Goal: Entertainment & Leisure: Consume media (video, audio)

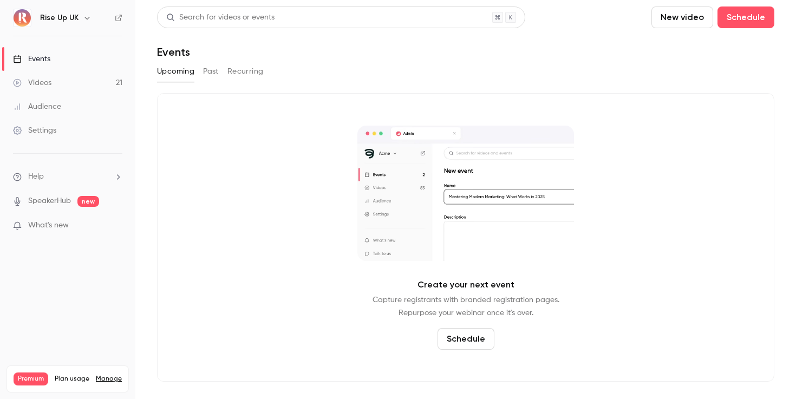
click at [60, 77] on link "Videos 21" at bounding box center [67, 83] width 135 height 24
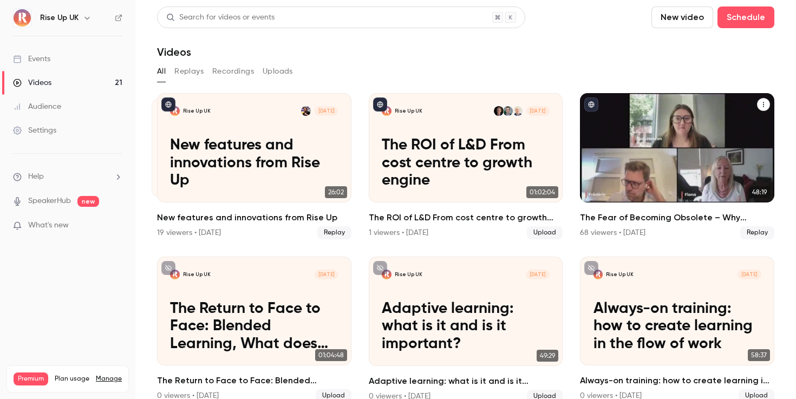
click at [693, 189] on div "The Fear of Becoming Obsolete – Why Learning Cultures are Key to Combatting FOBO" at bounding box center [677, 147] width 194 height 109
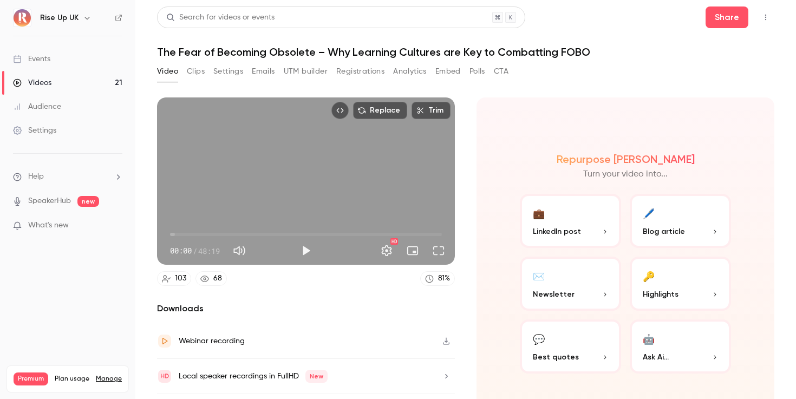
click at [308, 254] on button "Play" at bounding box center [306, 251] width 22 height 22
click at [184, 234] on span "00:02" at bounding box center [306, 234] width 272 height 17
click at [207, 234] on span "02:27" at bounding box center [306, 234] width 272 height 17
click at [300, 252] on button "Pause" at bounding box center [306, 251] width 22 height 22
click at [309, 252] on button "Play" at bounding box center [306, 251] width 22 height 22
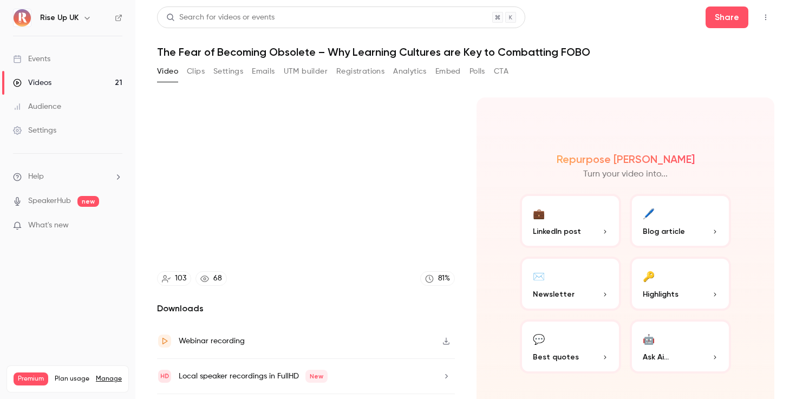
type input "*****"
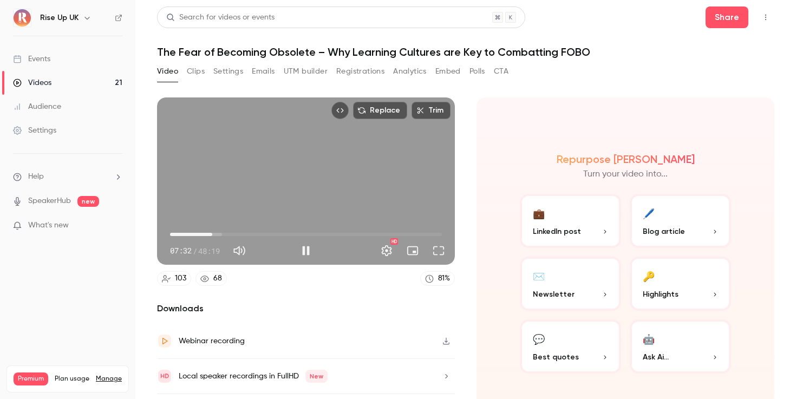
click at [223, 233] on span "07:32" at bounding box center [306, 234] width 272 height 17
click at [248, 234] on span "09:26" at bounding box center [306, 234] width 272 height 17
click at [288, 235] on span "13:53" at bounding box center [306, 234] width 272 height 17
click at [333, 233] on span "20:59" at bounding box center [306, 234] width 272 height 17
click at [358, 231] on span "33:24" at bounding box center [306, 234] width 272 height 17
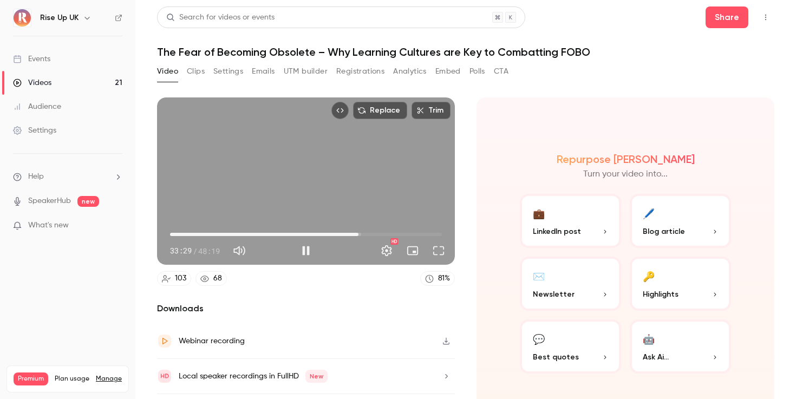
click at [173, 236] on span "33:29" at bounding box center [306, 234] width 272 height 17
click at [181, 235] on span "00:30" at bounding box center [306, 234] width 272 height 17
click at [187, 233] on span "02:59" at bounding box center [186, 234] width 3 height 3
click at [200, 233] on span "02:59" at bounding box center [306, 234] width 272 height 17
click at [210, 237] on span "05:19" at bounding box center [306, 234] width 272 height 17
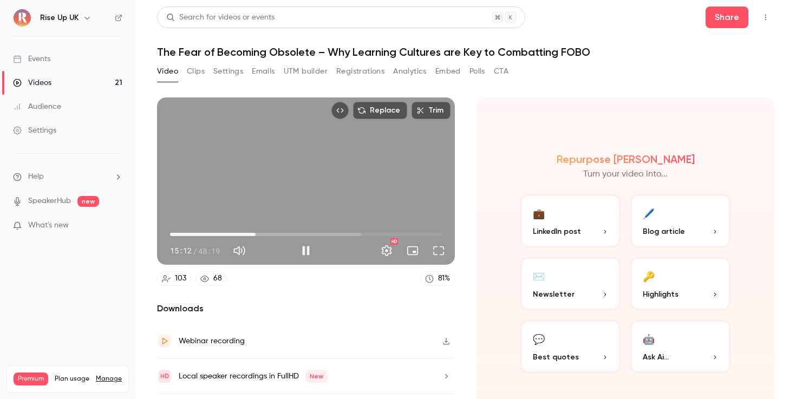
drag, startPoint x: 212, startPoint y: 235, endPoint x: 256, endPoint y: 232, distance: 43.9
click at [256, 233] on span "15:12" at bounding box center [255, 234] width 3 height 3
click at [268, 232] on span "17:25" at bounding box center [306, 234] width 272 height 17
click at [303, 255] on button "Pause" at bounding box center [306, 251] width 22 height 22
click at [443, 259] on button "Full screen" at bounding box center [439, 251] width 22 height 22
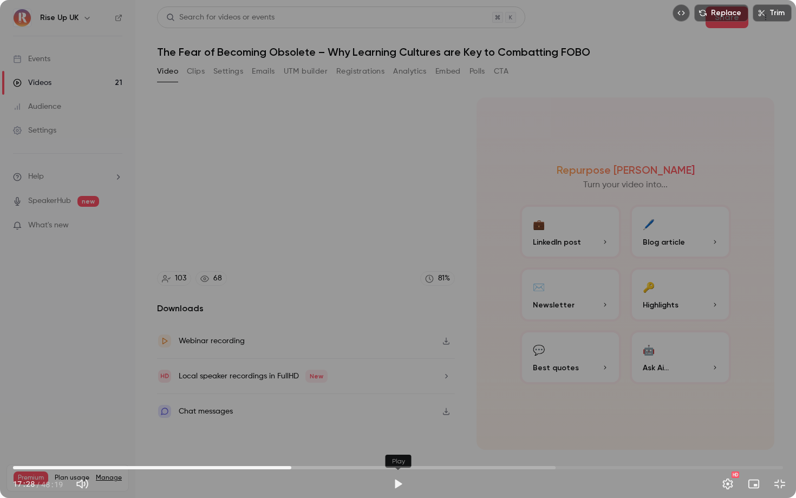
click at [391, 399] on button "Play" at bounding box center [398, 484] width 22 height 22
click at [346, 399] on span "20:51" at bounding box center [398, 467] width 770 height 17
click at [780, 399] on button "Exit full screen" at bounding box center [780, 484] width 22 height 22
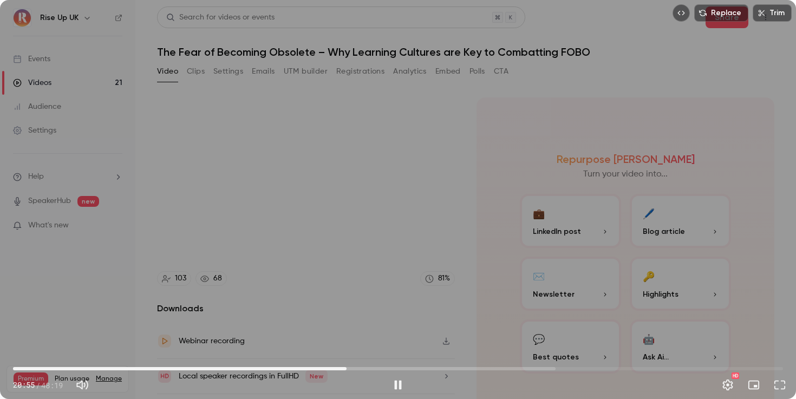
click at [266, 204] on div "Replace Trim 20:55 20:55 / 48:19 HD" at bounding box center [398, 199] width 796 height 399
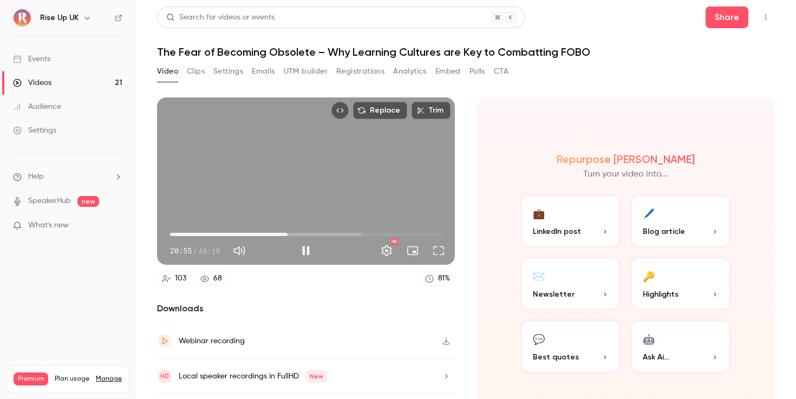
type input "******"
click at [197, 73] on button "Clips" at bounding box center [196, 71] width 18 height 17
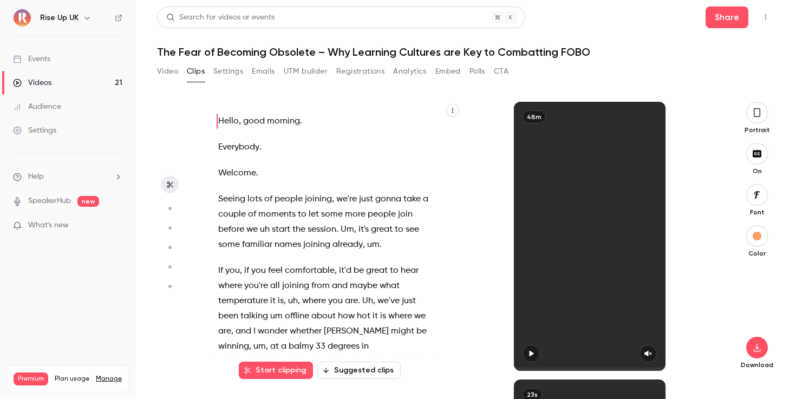
click at [229, 69] on button "Settings" at bounding box center [228, 71] width 30 height 17
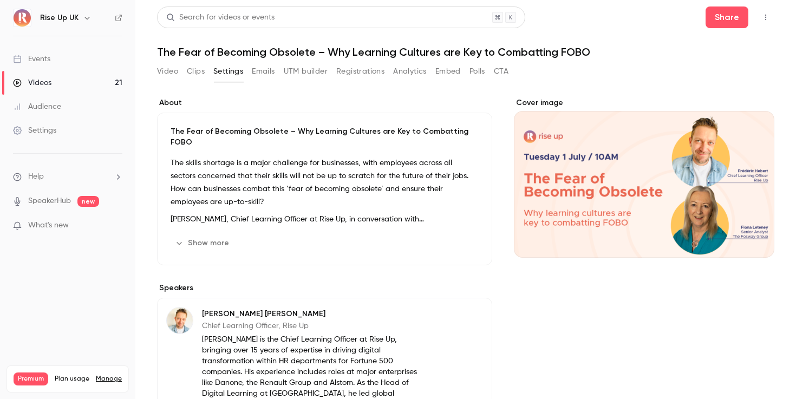
click at [171, 71] on button "Video" at bounding box center [167, 71] width 21 height 17
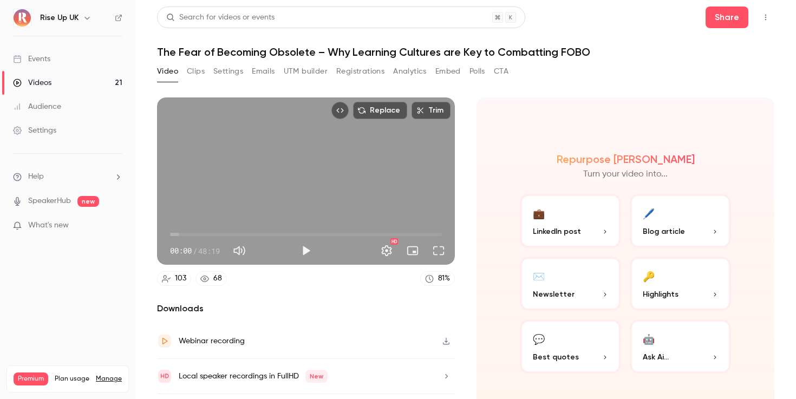
click at [245, 249] on button "Mute" at bounding box center [240, 251] width 22 height 22
type input "*"
click at [176, 235] on span "00:00" at bounding box center [306, 234] width 272 height 17
click at [444, 250] on button "Full screen" at bounding box center [439, 251] width 22 height 22
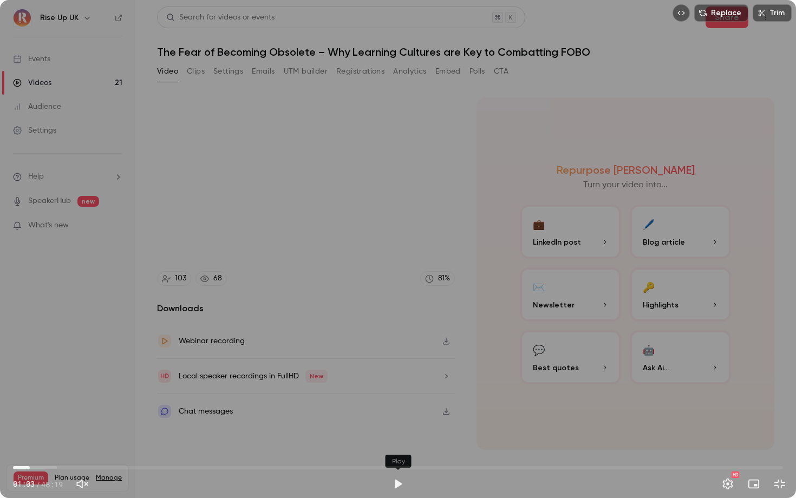
click at [401, 399] on button "Play" at bounding box center [398, 484] width 22 height 22
click at [401, 399] on button "Pause" at bounding box center [398, 484] width 22 height 22
type input "****"
click at [400, 399] on button "Play" at bounding box center [398, 484] width 22 height 22
click at [400, 399] on button "Pause" at bounding box center [398, 484] width 22 height 22
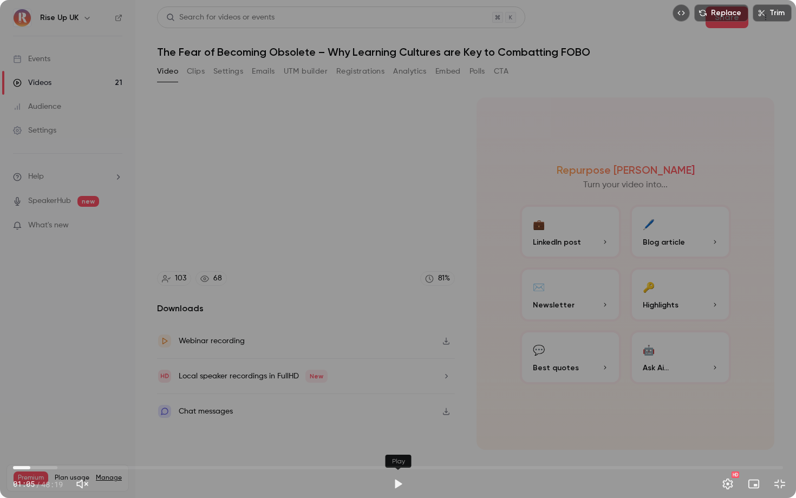
click at [400, 399] on button "Play" at bounding box center [398, 484] width 22 height 22
click at [400, 399] on button "Pause" at bounding box center [398, 484] width 22 height 22
click at [400, 399] on button "Play" at bounding box center [398, 484] width 22 height 22
click at [400, 399] on button "Pause" at bounding box center [398, 484] width 22 height 22
click at [400, 399] on button "Play" at bounding box center [398, 484] width 22 height 22
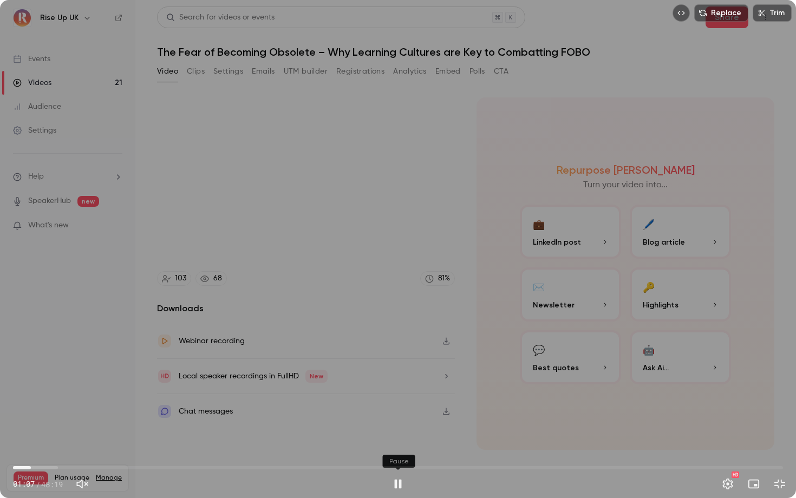
click at [400, 399] on button "Pause" at bounding box center [398, 484] width 22 height 22
click at [400, 399] on button "Play" at bounding box center [398, 484] width 22 height 22
click at [400, 399] on button "Pause" at bounding box center [398, 484] width 22 height 22
click at [400, 399] on button "Play" at bounding box center [398, 484] width 22 height 22
click at [400, 399] on button "Pause" at bounding box center [398, 484] width 22 height 22
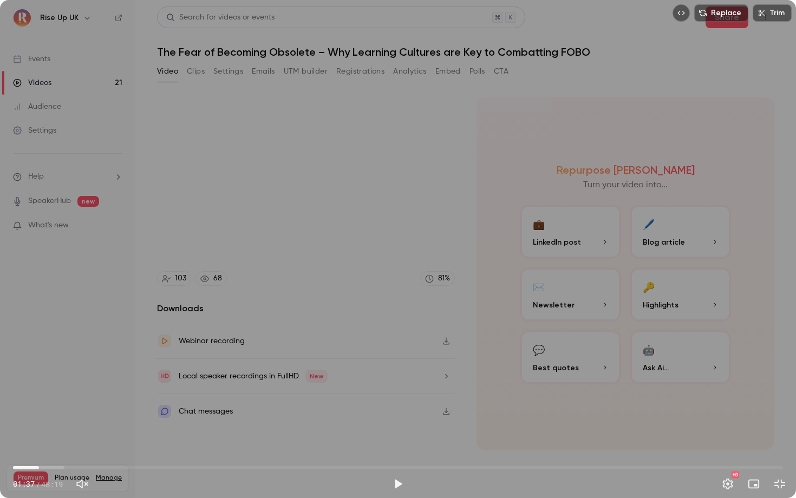
type input "***"
drag, startPoint x: 31, startPoint y: 469, endPoint x: 41, endPoint y: 469, distance: 9.8
click at [41, 399] on span "01:46" at bounding box center [41, 467] width 3 height 3
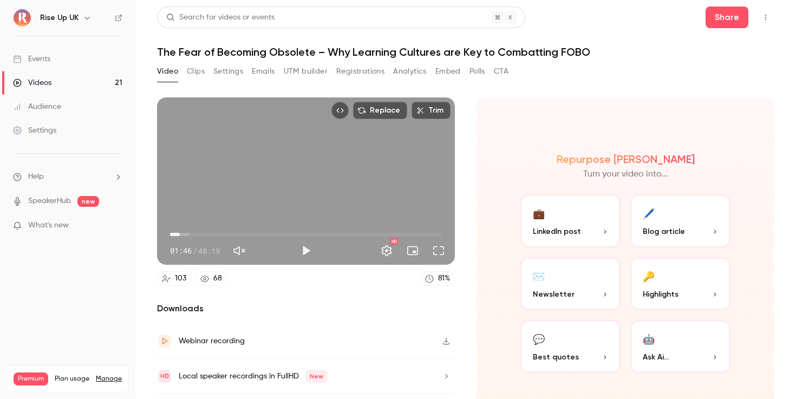
click at [67, 77] on link "Videos 21" at bounding box center [67, 83] width 135 height 24
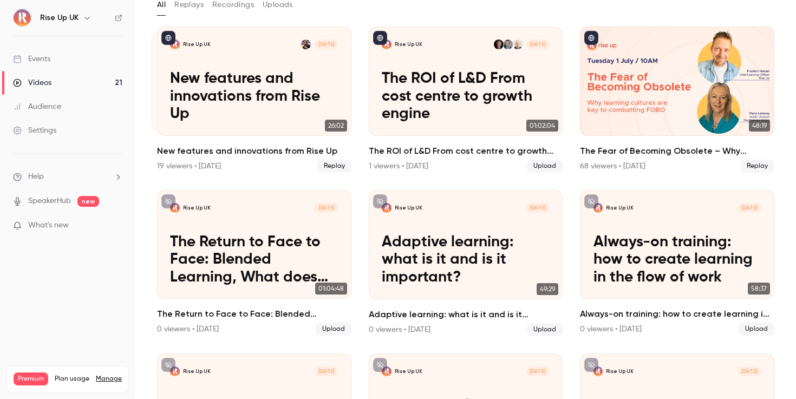
scroll to position [67, 0]
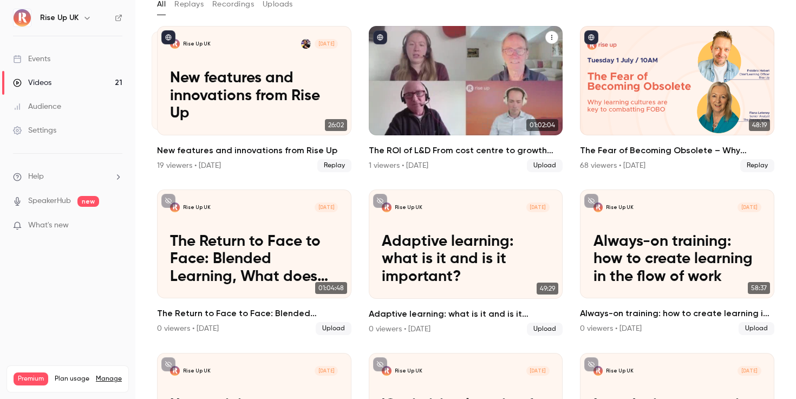
click at [479, 85] on p "The ROI of L&D From cost centre to growth engine" at bounding box center [466, 95] width 168 height 53
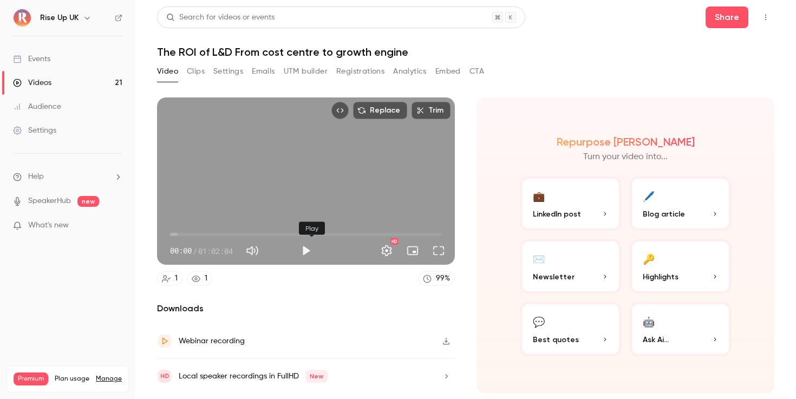
click at [308, 249] on button "Play" at bounding box center [306, 251] width 22 height 22
type input "***"
click at [257, 249] on button "Mute" at bounding box center [253, 251] width 22 height 22
type input "*"
click at [178, 235] on span "00:02" at bounding box center [306, 234] width 272 height 17
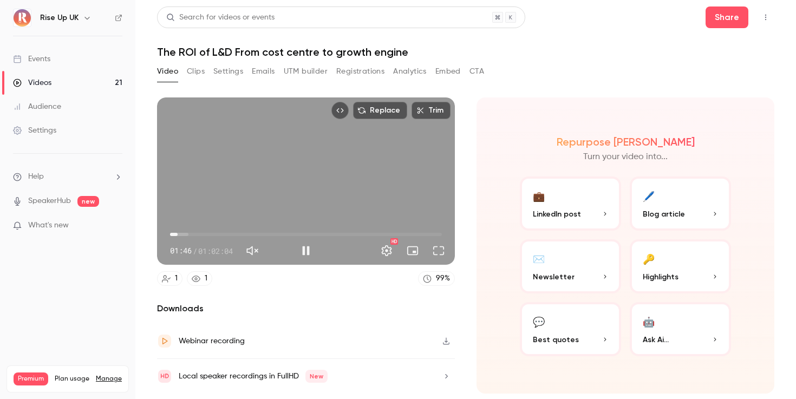
click at [176, 234] on span "01:46" at bounding box center [177, 234] width 3 height 3
click at [438, 256] on button "Full screen" at bounding box center [439, 251] width 22 height 22
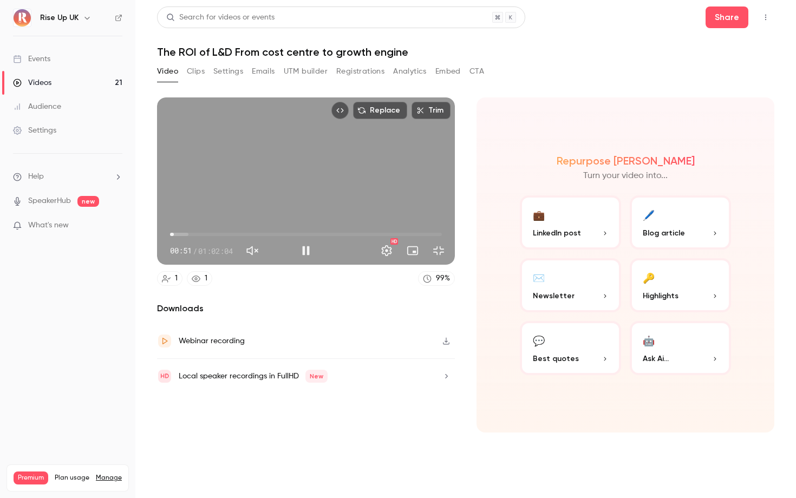
type input "****"
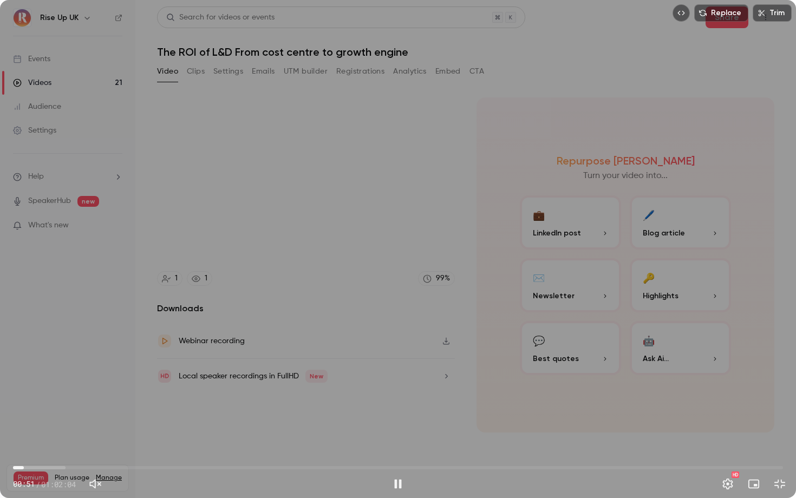
click at [769, 399] on button "Exit full screen" at bounding box center [780, 484] width 22 height 22
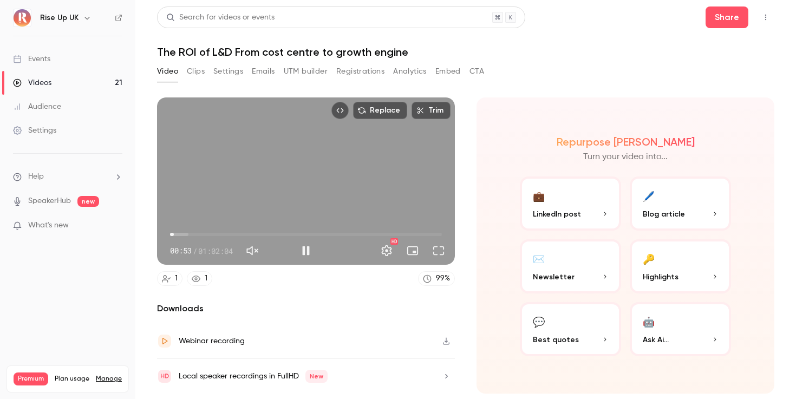
click at [312, 194] on div "Replace Trim 00:53 00:53 / 01:02:04 HD" at bounding box center [306, 181] width 298 height 167
click at [437, 254] on button "Full screen" at bounding box center [439, 251] width 22 height 22
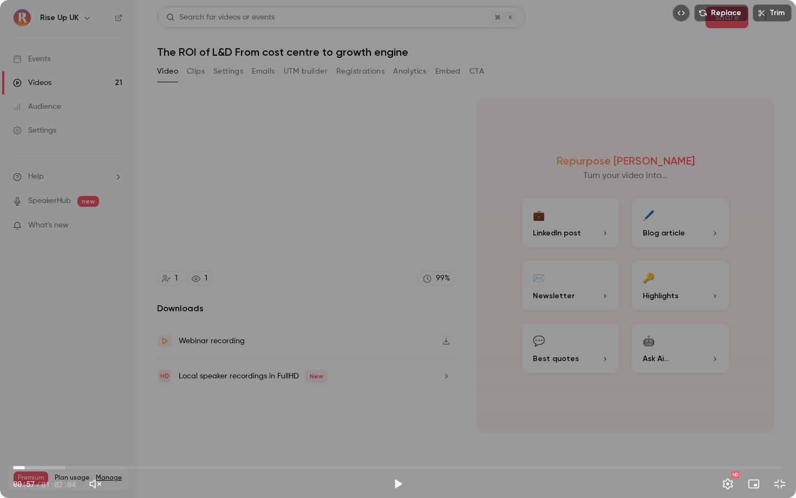
type input "**"
click at [24, 399] on span "00:55" at bounding box center [24, 467] width 3 height 3
